Goal: Task Accomplishment & Management: Manage account settings

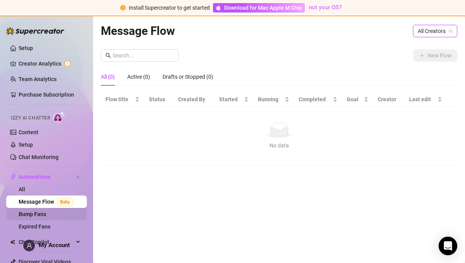
scroll to position [24, 0]
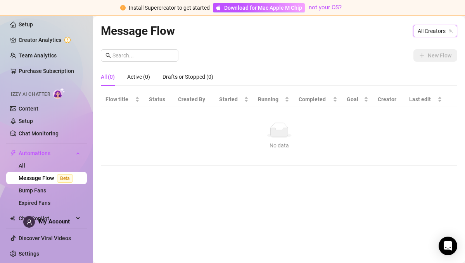
click at [64, 181] on span "Beta" at bounding box center [65, 178] width 16 height 9
click at [148, 80] on div "Active (0)" at bounding box center [138, 77] width 23 height 9
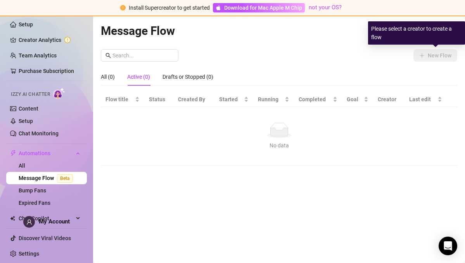
click at [438, 31] on div "Please select a creator to create a flow" at bounding box center [416, 32] width 97 height 23
click at [344, 45] on div "Message Flow All Creators New Flow All (0) Active (0) Drafts or Stopped (0) Flo…" at bounding box center [279, 131] width 357 height 218
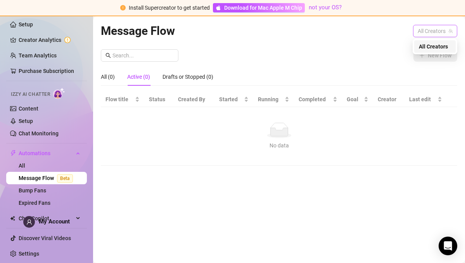
click at [428, 33] on span "All Creators" at bounding box center [435, 31] width 35 height 12
click at [432, 50] on span "All Creators" at bounding box center [433, 46] width 29 height 9
click at [168, 54] on input "text" at bounding box center [143, 55] width 61 height 9
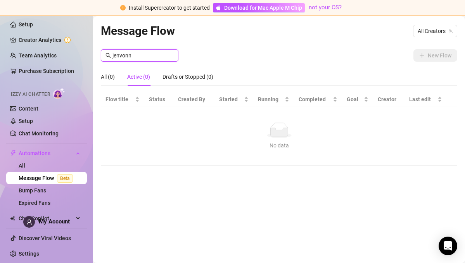
type input "jenvonn"
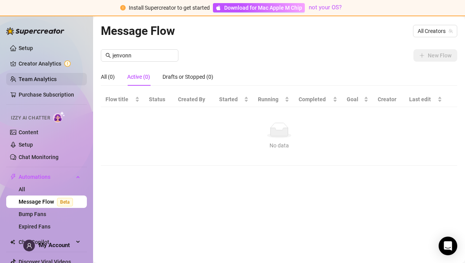
click at [45, 78] on link "Team Analytics" at bounding box center [38, 79] width 38 height 6
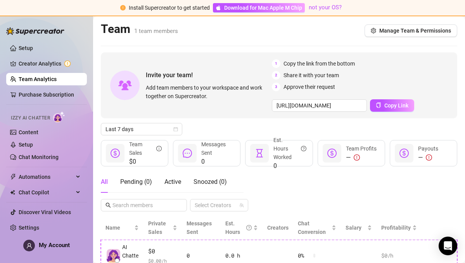
click at [69, 57] on ul "Setup Creator Analytics Team Analytics Purchase Subscription Izzy AI Chatter Co…" at bounding box center [46, 138] width 81 height 198
click at [61, 63] on link "Creator Analytics" at bounding box center [50, 63] width 62 height 12
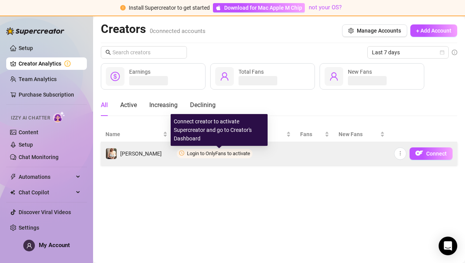
click at [204, 154] on span "Login to OnlyFans to activate" at bounding box center [218, 154] width 63 height 6
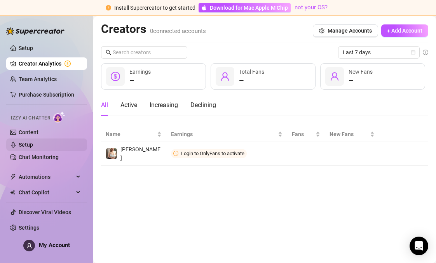
click at [33, 146] on link "Setup" at bounding box center [26, 145] width 14 height 6
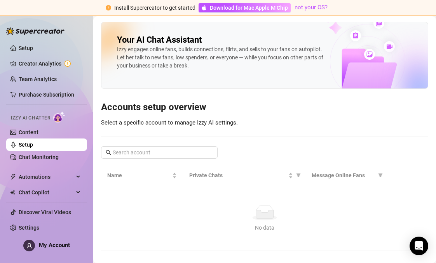
click at [24, 145] on link "Setup" at bounding box center [26, 145] width 14 height 6
